Goal: Find specific page/section: Find specific page/section

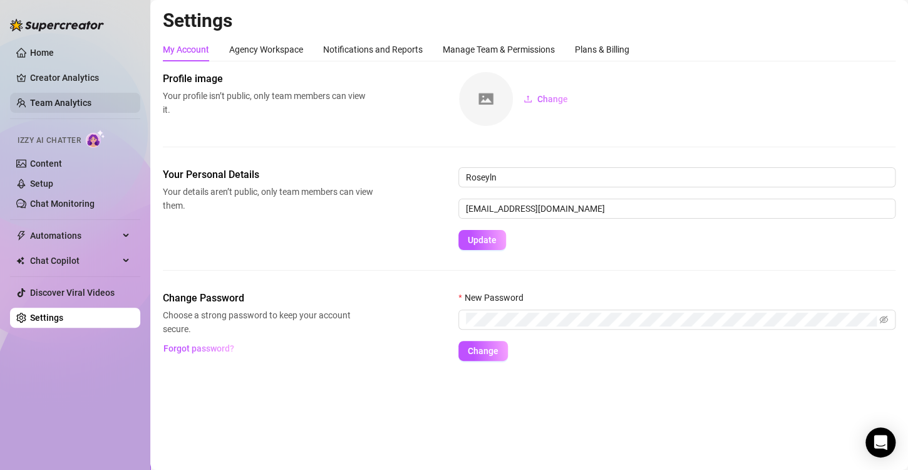
click at [91, 98] on link "Team Analytics" at bounding box center [60, 103] width 61 height 10
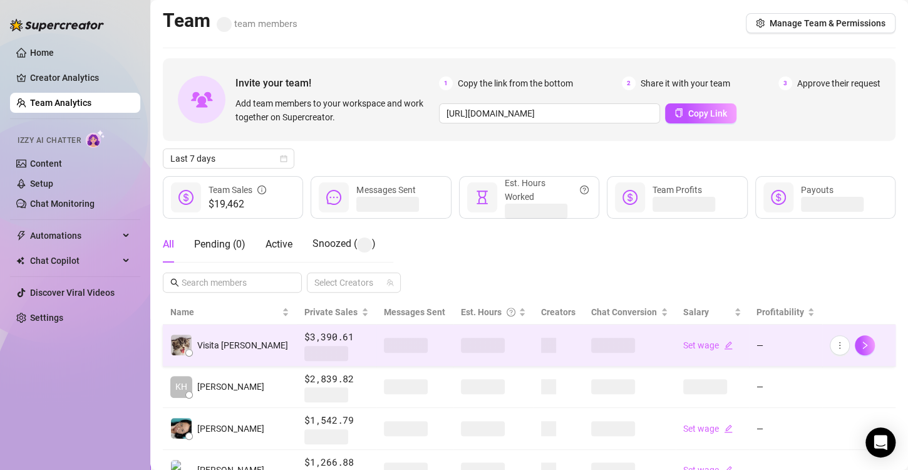
click at [463, 345] on span at bounding box center [483, 344] width 44 height 15
